Goal: Task Accomplishment & Management: Complete application form

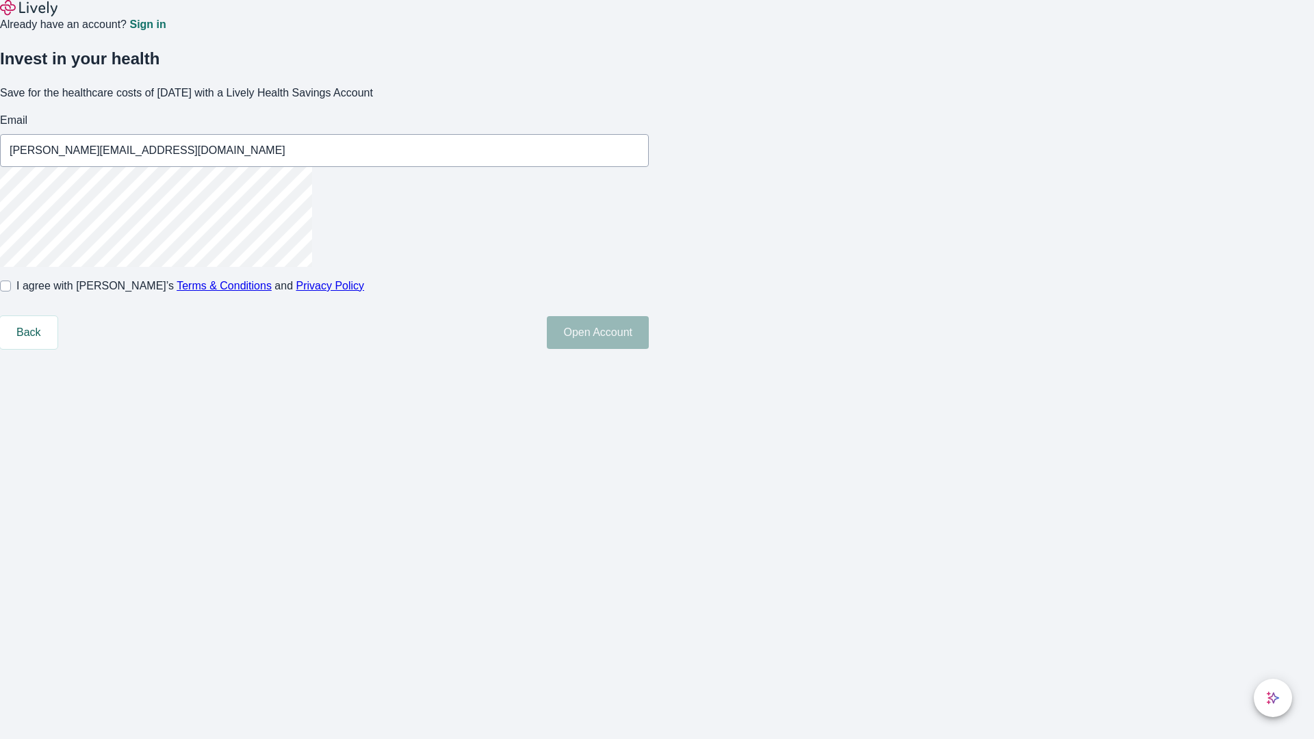
click at [11, 291] on input "I agree with Lively’s Terms & Conditions and Privacy Policy" at bounding box center [5, 286] width 11 height 11
checkbox input "true"
click at [649, 349] on button "Open Account" at bounding box center [598, 332] width 102 height 33
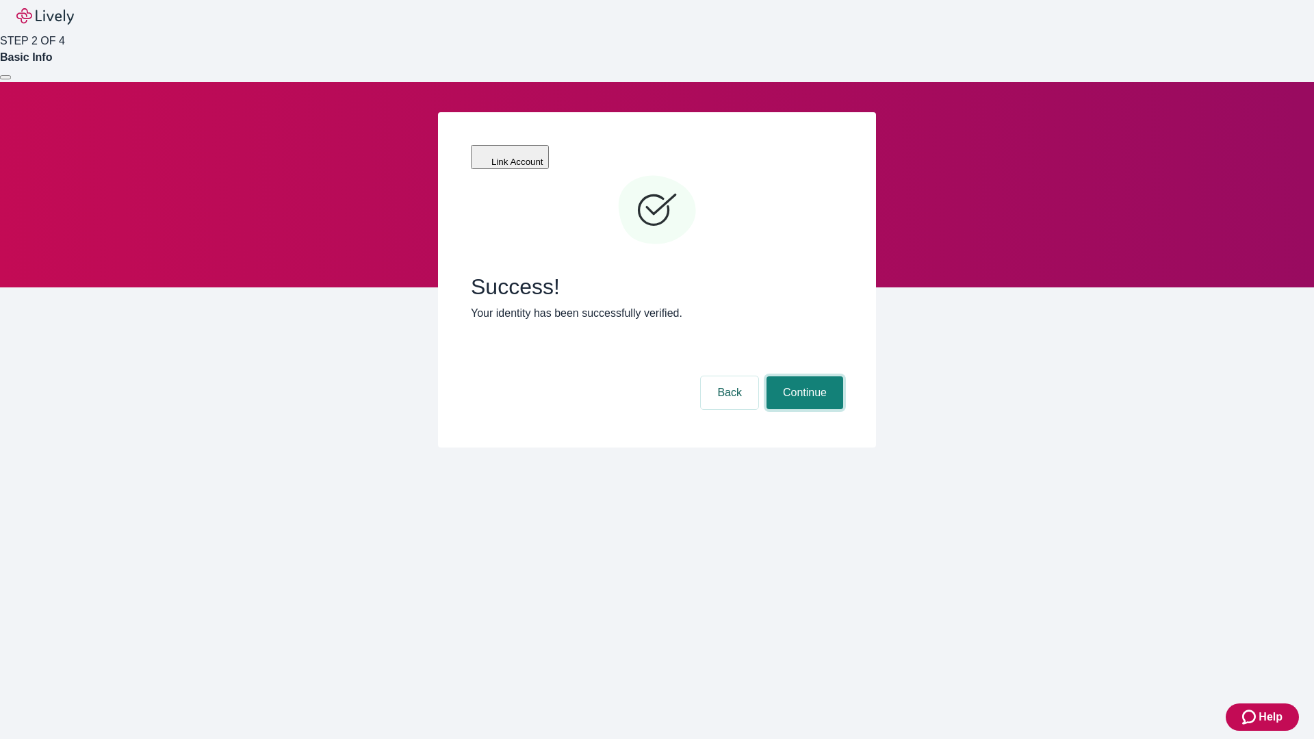
click at [803, 376] on button "Continue" at bounding box center [804, 392] width 77 height 33
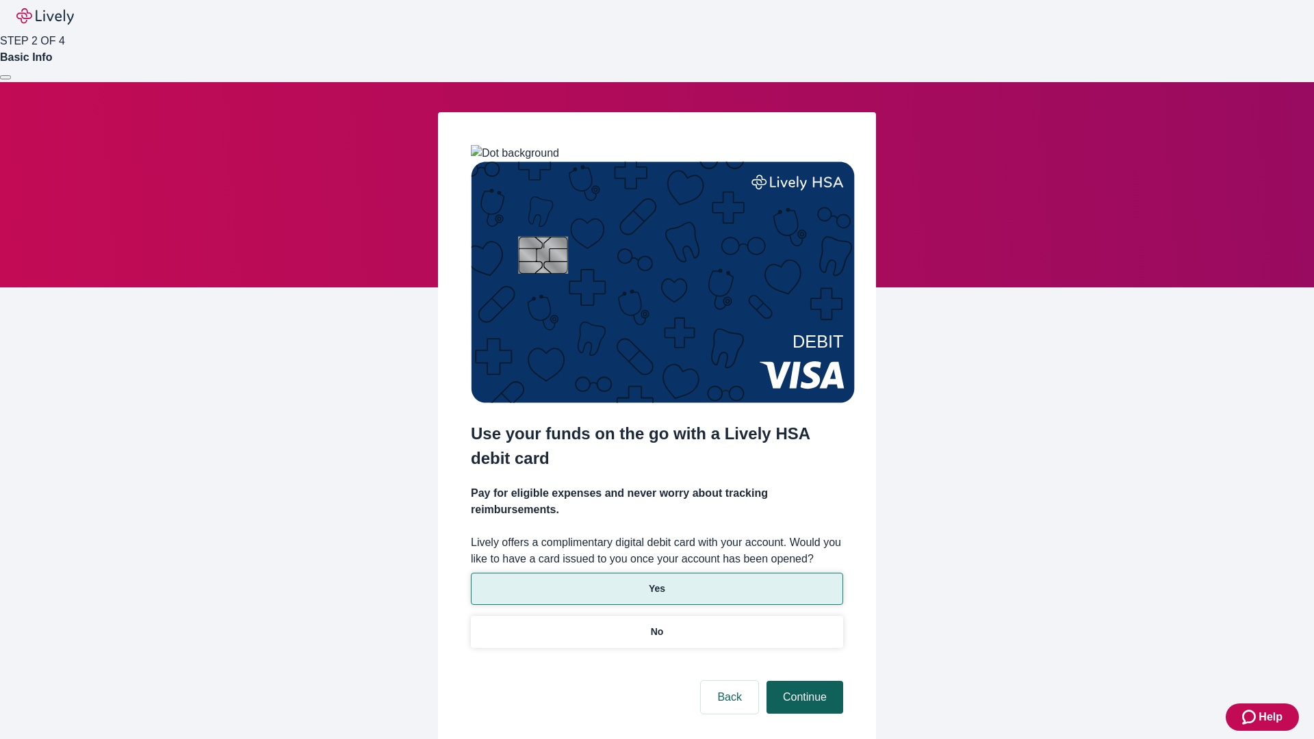
click at [656, 582] on p "Yes" at bounding box center [657, 589] width 16 height 14
click at [803, 681] on button "Continue" at bounding box center [804, 697] width 77 height 33
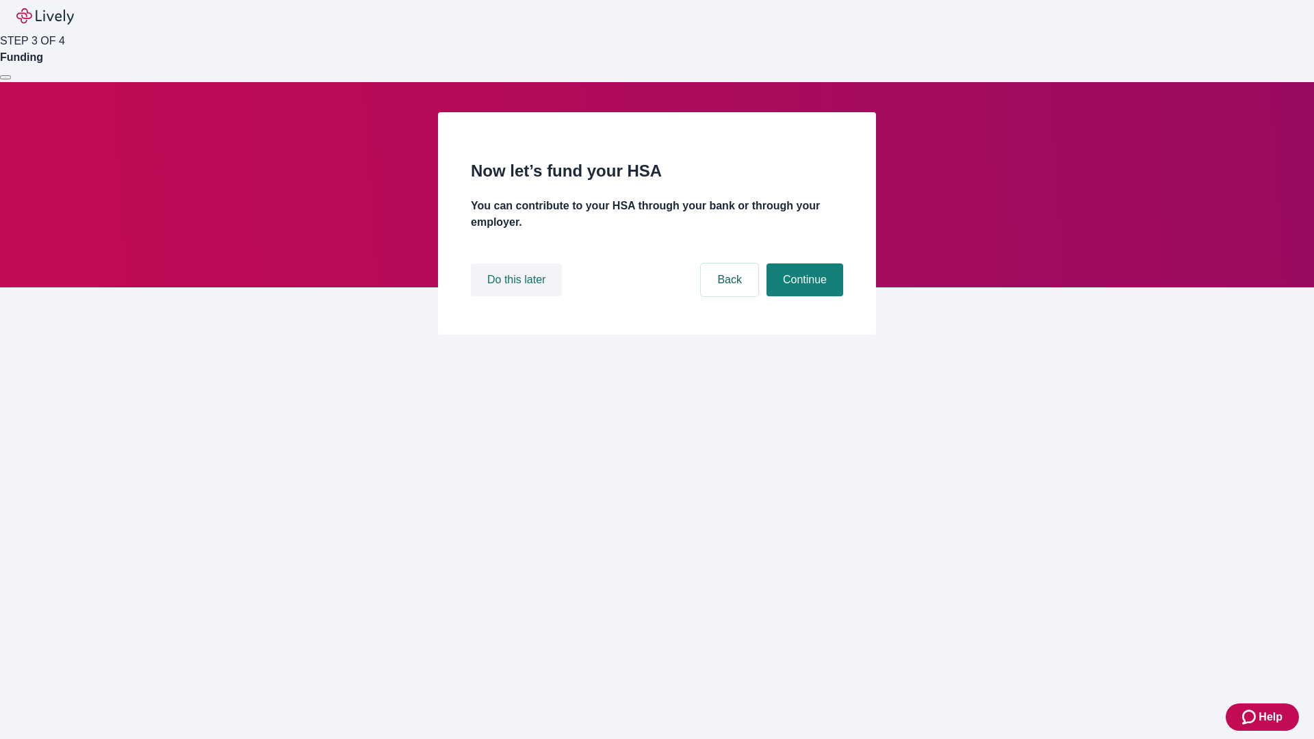
click at [518, 296] on button "Do this later" at bounding box center [516, 279] width 91 height 33
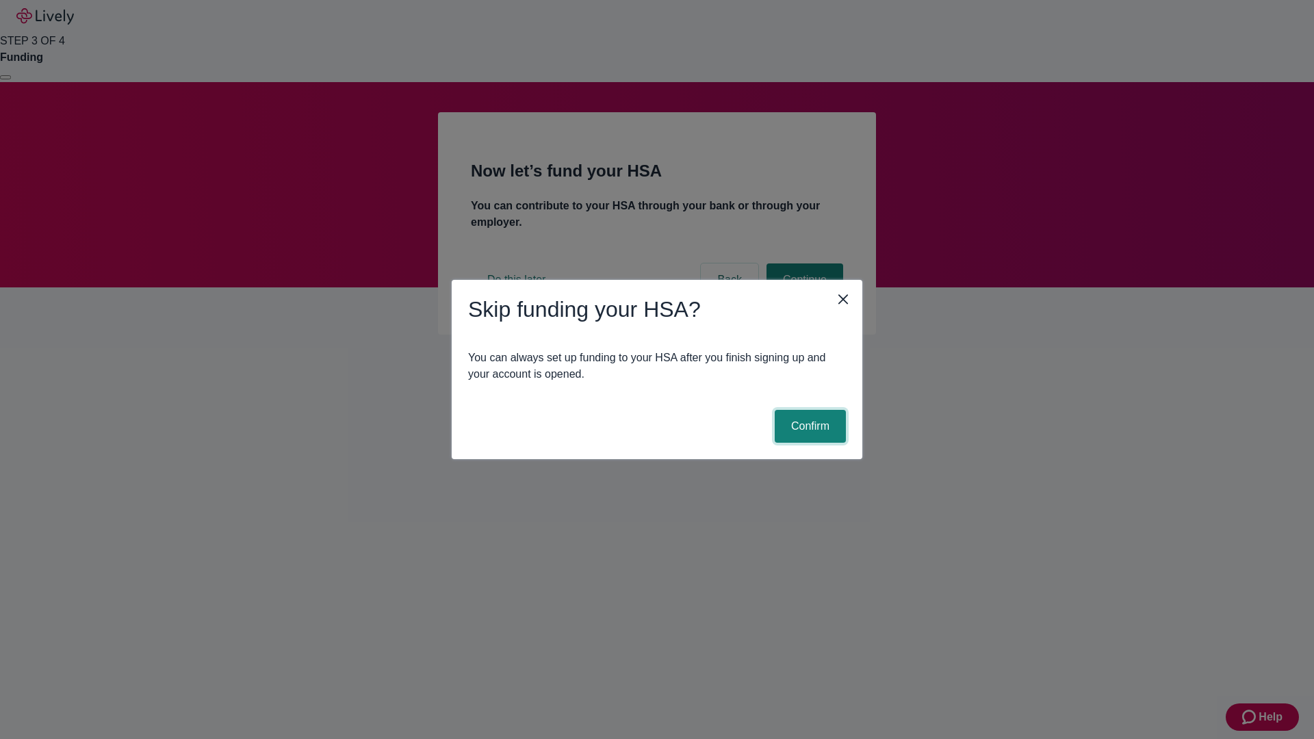
click at [808, 426] on button "Confirm" at bounding box center [809, 426] width 71 height 33
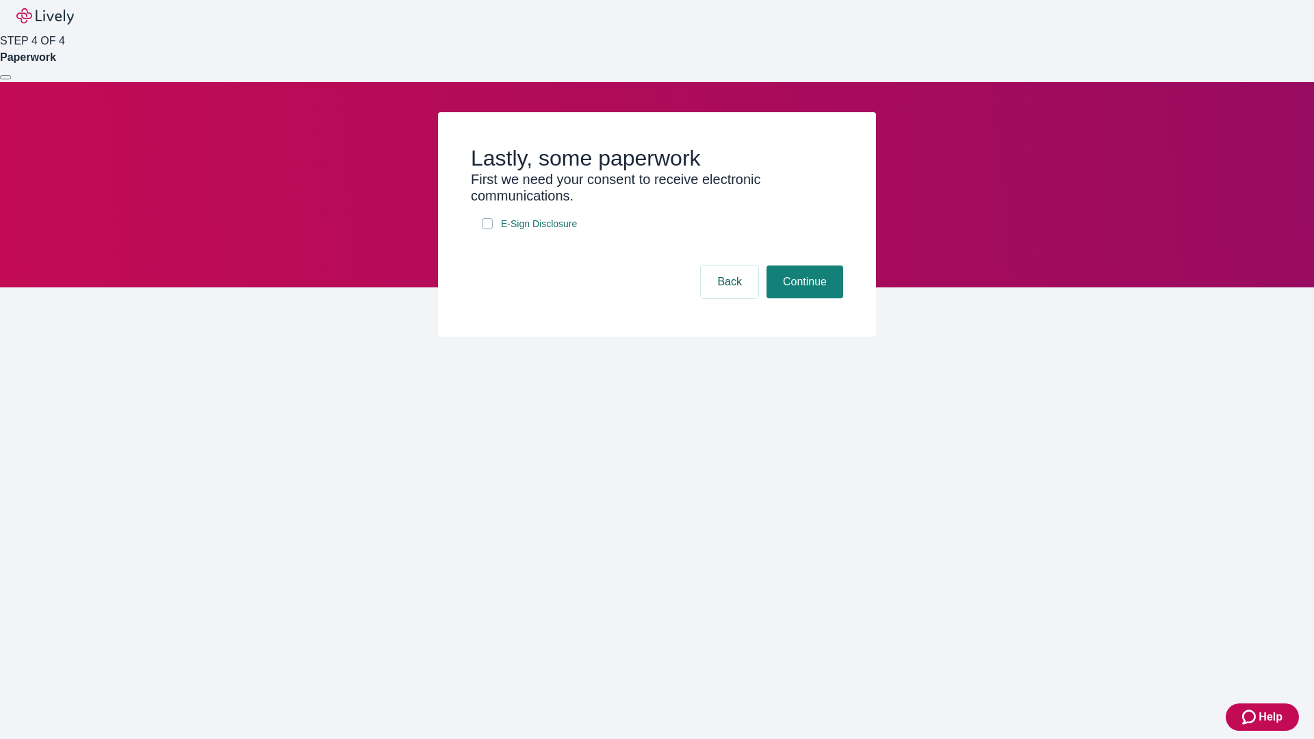
click at [487, 229] on input "E-Sign Disclosure" at bounding box center [487, 223] width 11 height 11
checkbox input "true"
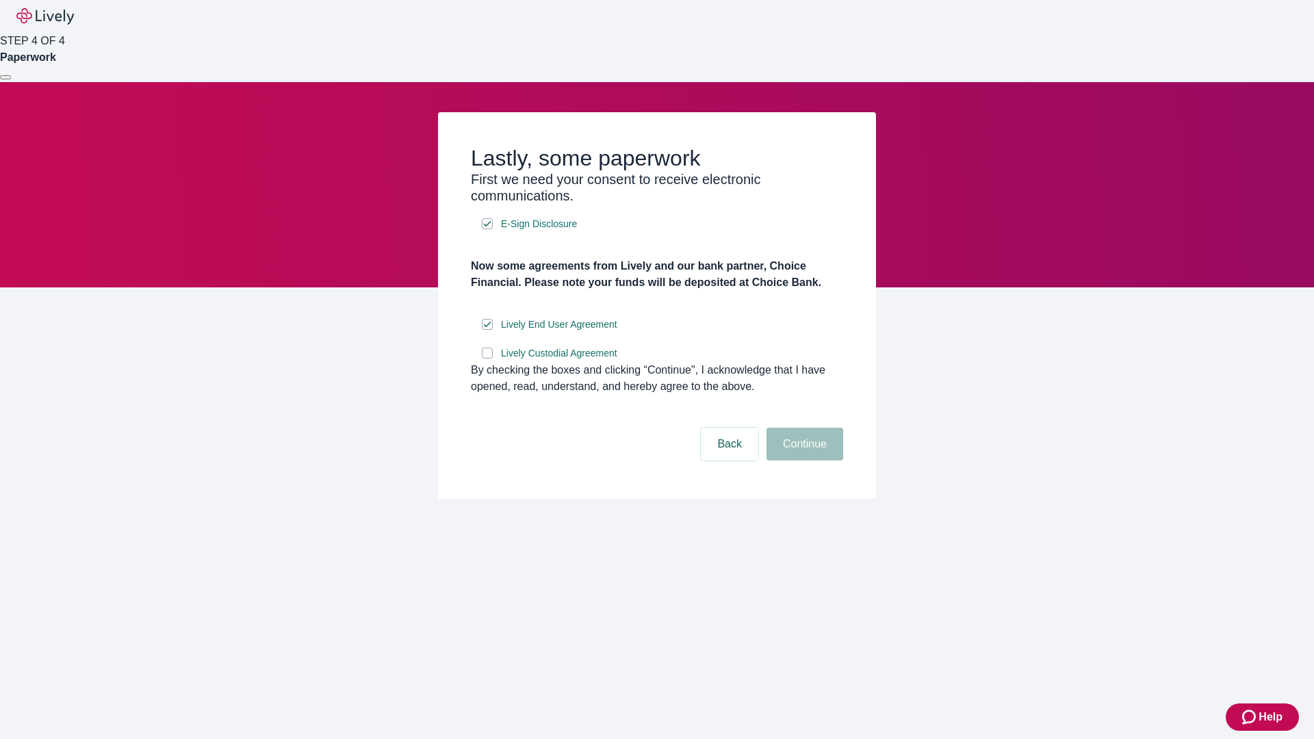
click at [487, 359] on input "Lively Custodial Agreement" at bounding box center [487, 353] width 11 height 11
checkbox input "true"
click at [803, 460] on button "Continue" at bounding box center [804, 444] width 77 height 33
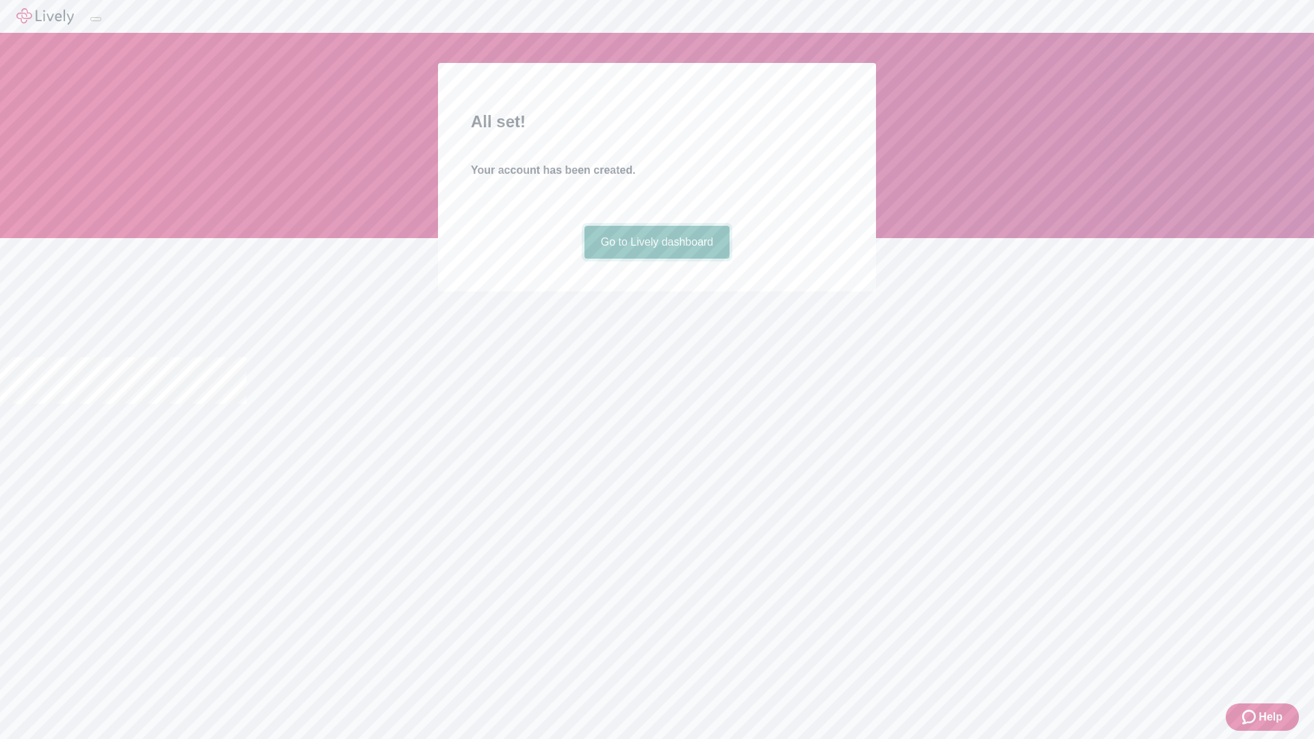
click at [656, 259] on link "Go to Lively dashboard" at bounding box center [657, 242] width 146 height 33
